Goal: Information Seeking & Learning: Learn about a topic

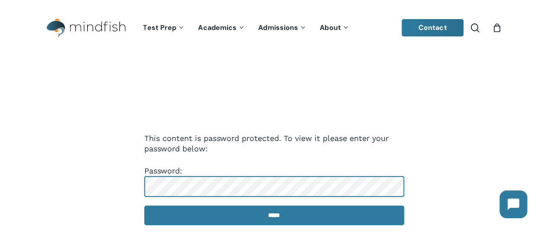
click at [144, 205] on input "*****" at bounding box center [274, 214] width 260 height 19
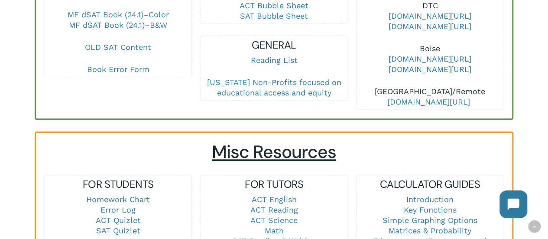
scroll to position [563, 0]
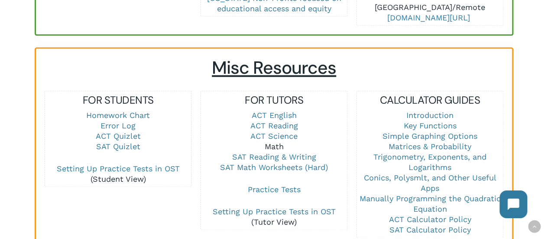
click at [271, 142] on link "Math" at bounding box center [274, 146] width 19 height 9
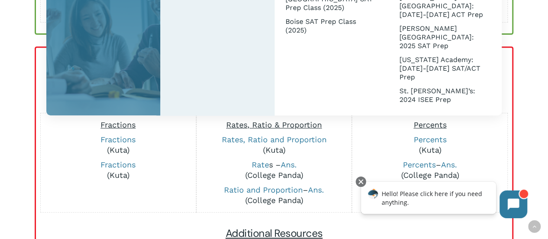
scroll to position [217, 0]
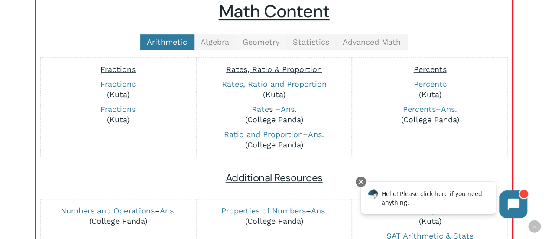
click at [256, 43] on span "Geometry" at bounding box center [261, 41] width 37 height 9
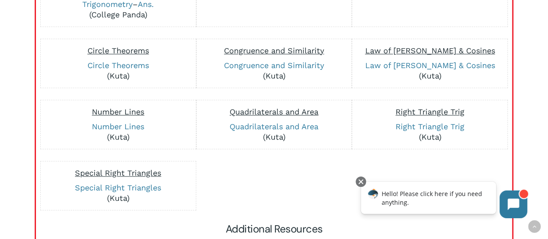
scroll to position [303, 0]
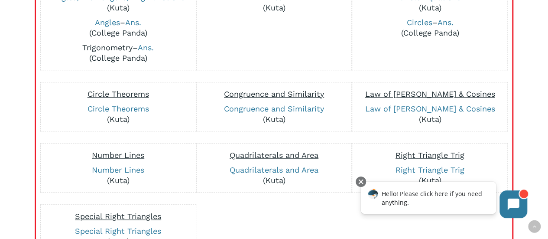
click at [98, 47] on link "Trigonometry" at bounding box center [107, 47] width 50 height 9
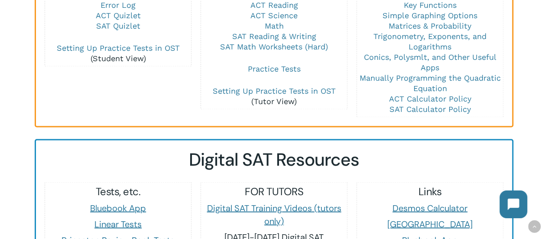
scroll to position [606, 0]
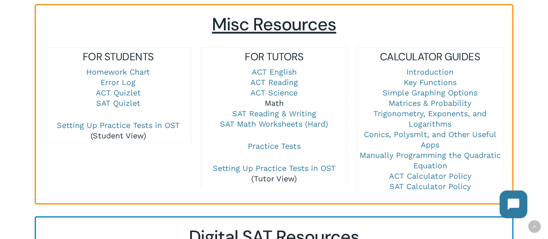
click at [278, 98] on link "Math" at bounding box center [274, 102] width 19 height 9
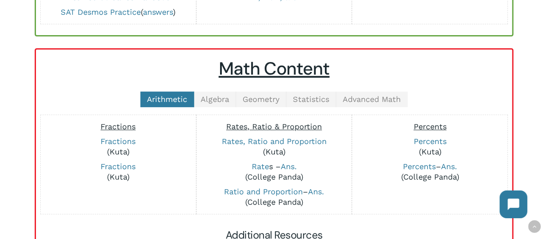
scroll to position [173, 0]
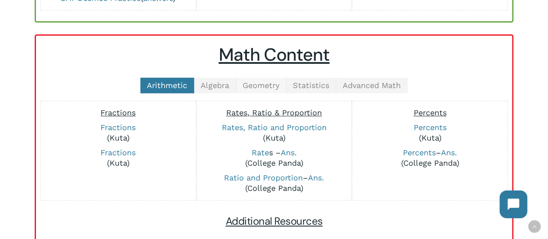
click at [274, 83] on span "Geometry" at bounding box center [261, 85] width 37 height 9
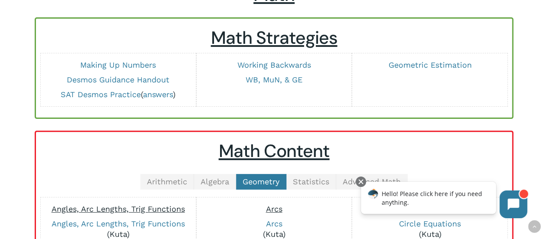
scroll to position [0, 0]
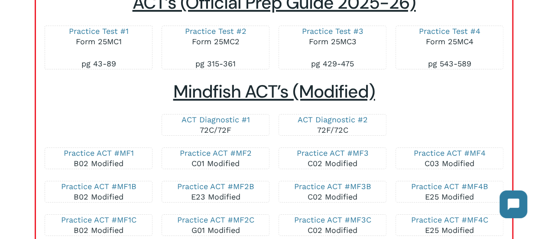
scroll to position [1473, 0]
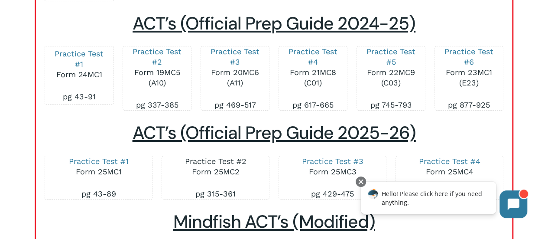
click at [240, 163] on link "Practice Test #2" at bounding box center [216, 160] width 62 height 9
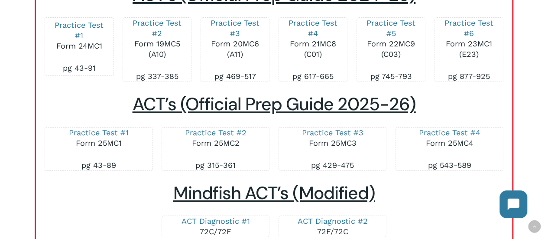
scroll to position [1524, 0]
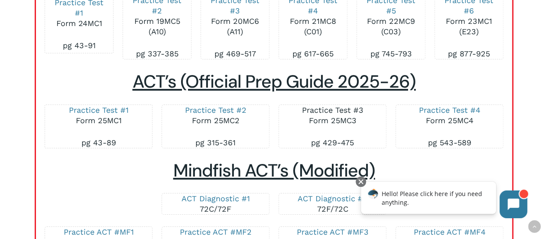
click at [334, 110] on link "Practice Test #3" at bounding box center [332, 109] width 62 height 9
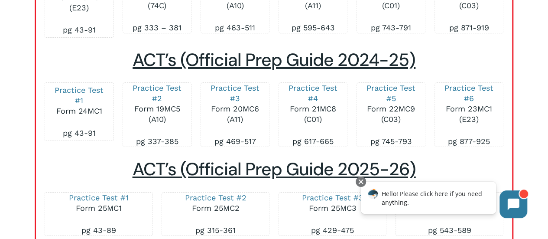
scroll to position [1524, 0]
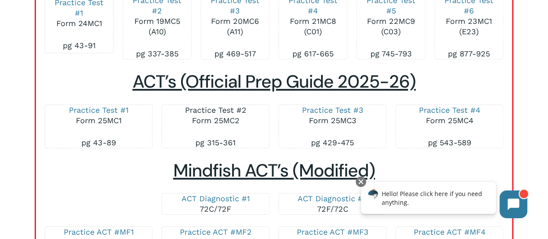
click at [207, 114] on link "Practice Test #2" at bounding box center [216, 109] width 62 height 9
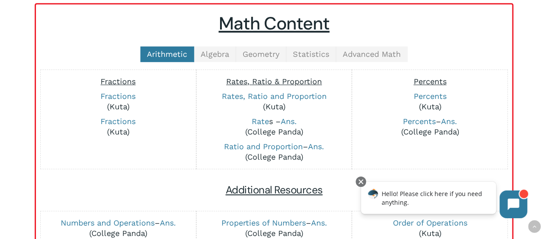
scroll to position [173, 0]
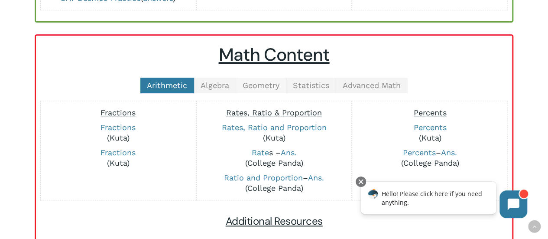
click at [265, 91] on link "Geometry" at bounding box center [261, 86] width 50 height 16
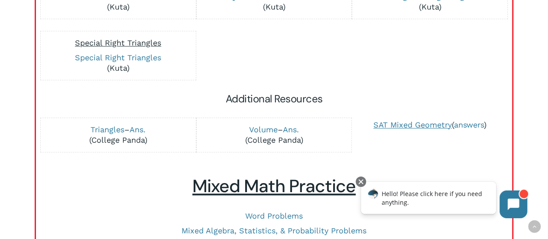
scroll to position [433, 0]
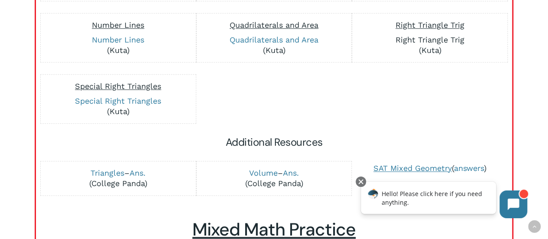
click at [413, 42] on link "Right Triangle Trig" at bounding box center [429, 39] width 69 height 9
